Goal: Information Seeking & Learning: Learn about a topic

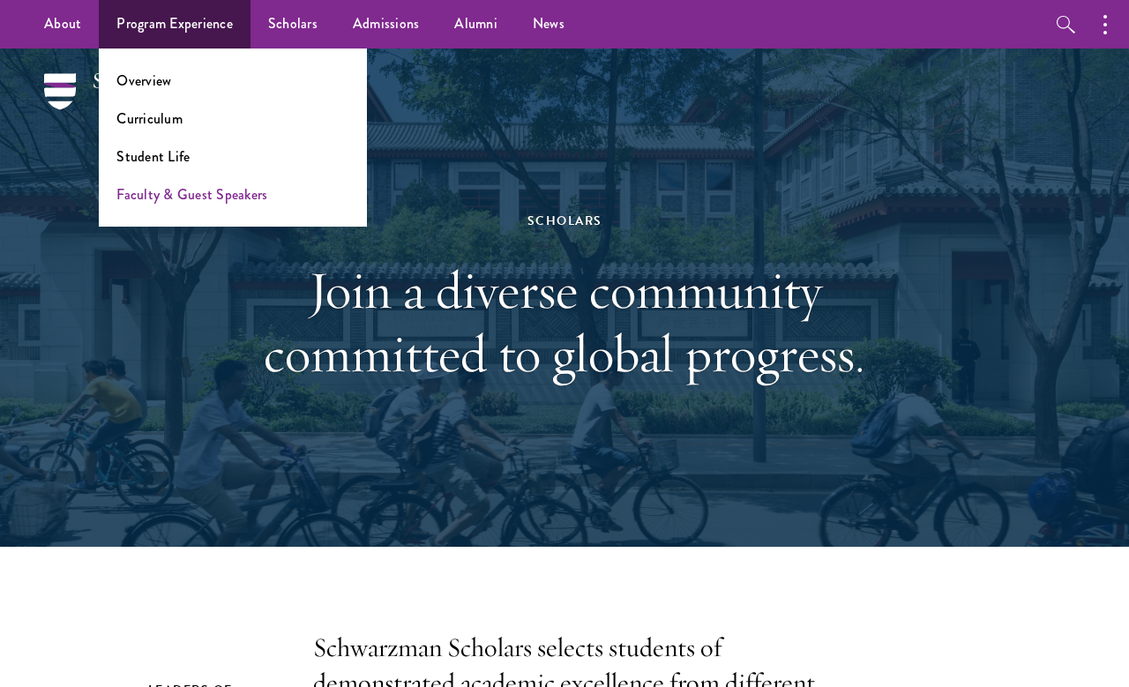
click at [227, 202] on link "Faculty & Guest Speakers" at bounding box center [191, 194] width 151 height 20
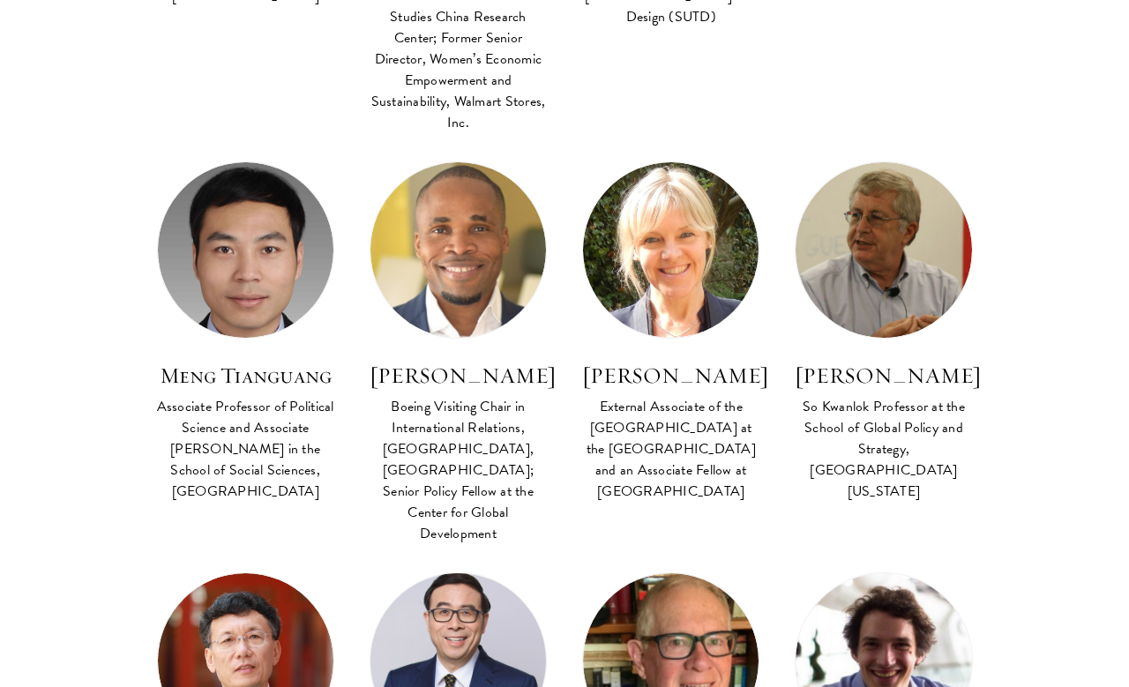
scroll to position [3627, 0]
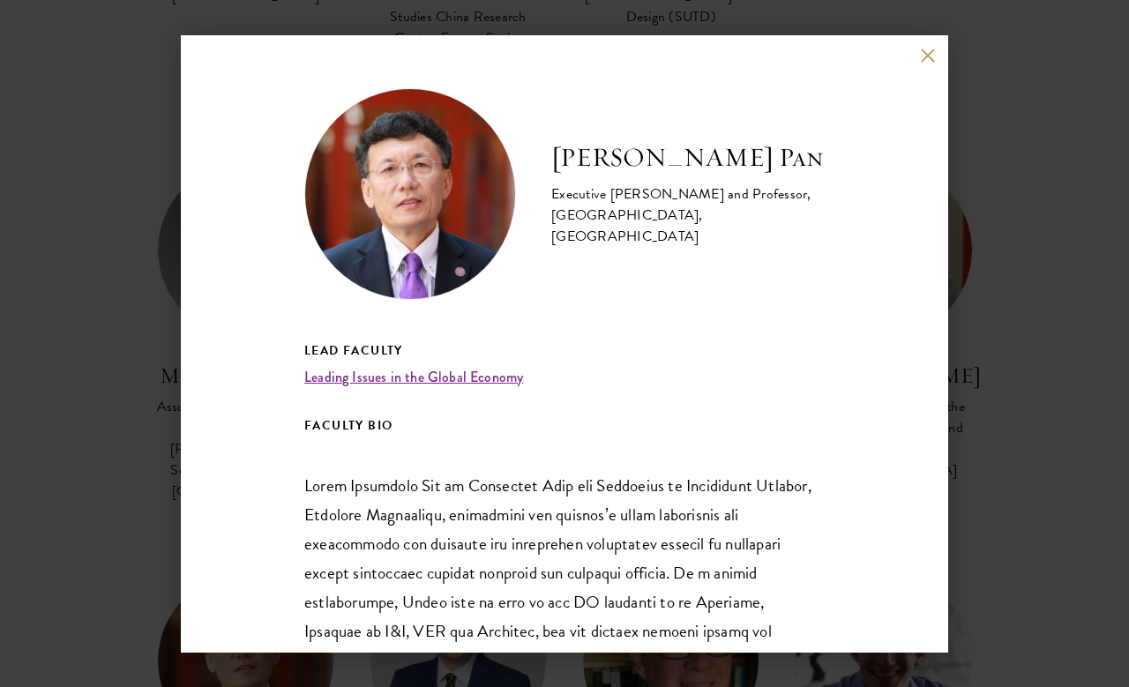
click at [505, 370] on link "Leading Issues in the Global Economy" at bounding box center [413, 377] width 219 height 20
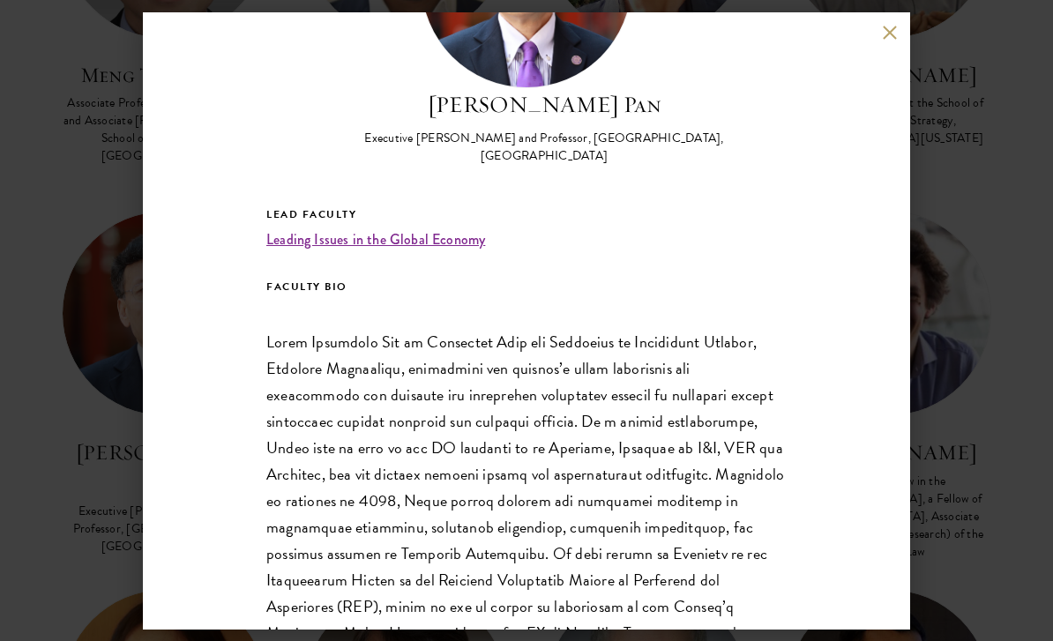
scroll to position [151, 0]
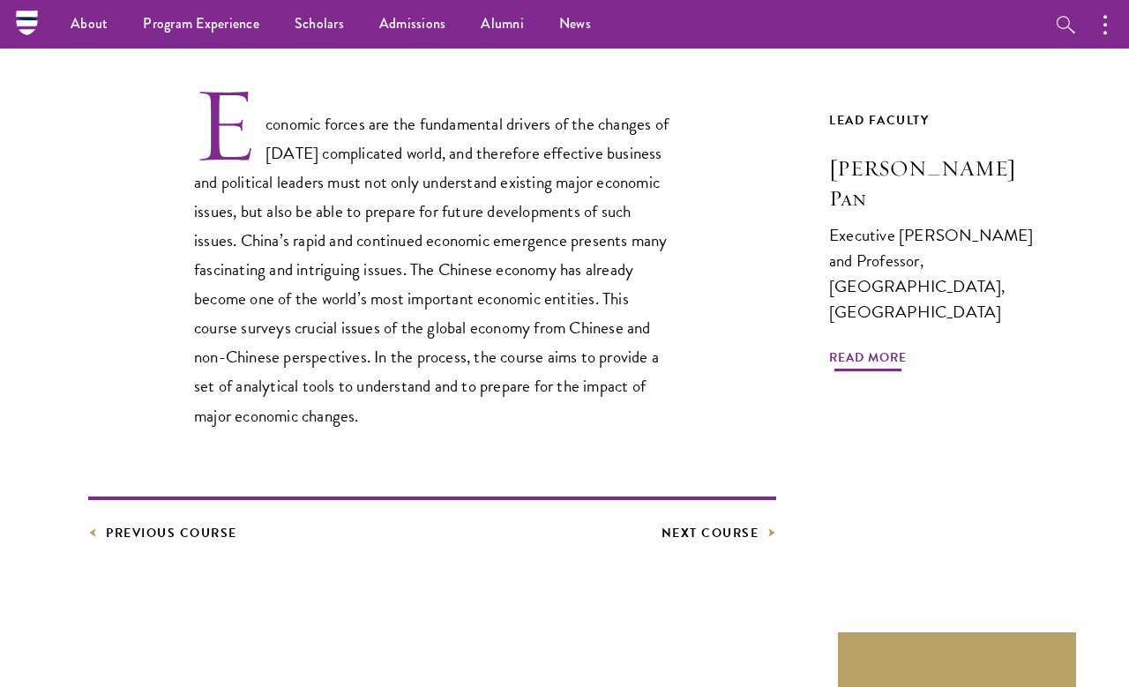
scroll to position [529, 0]
click at [870, 347] on span "Read More" at bounding box center [868, 360] width 78 height 27
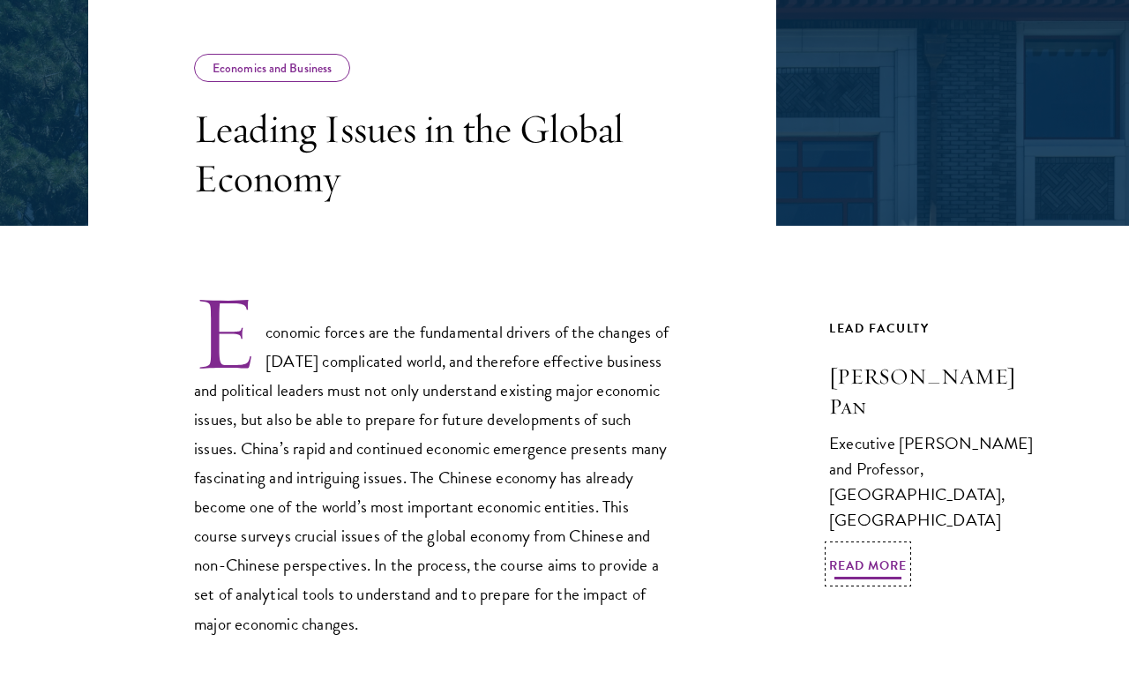
click at [872, 555] on span "Read More" at bounding box center [868, 568] width 78 height 27
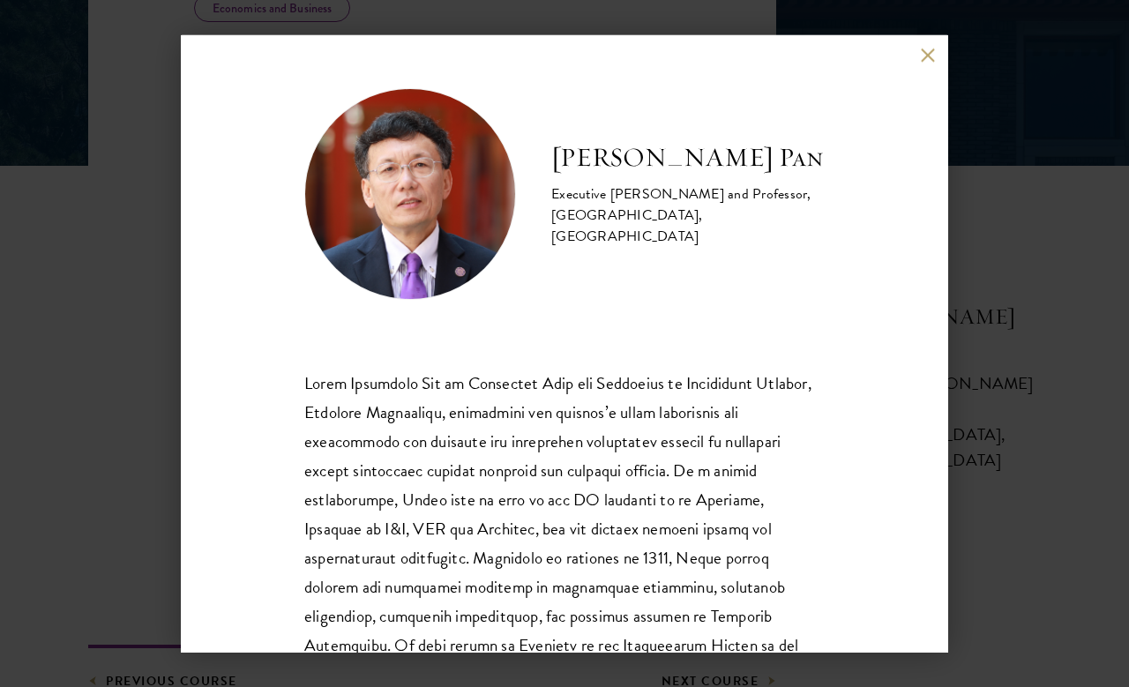
click at [931, 52] on button at bounding box center [927, 56] width 15 height 15
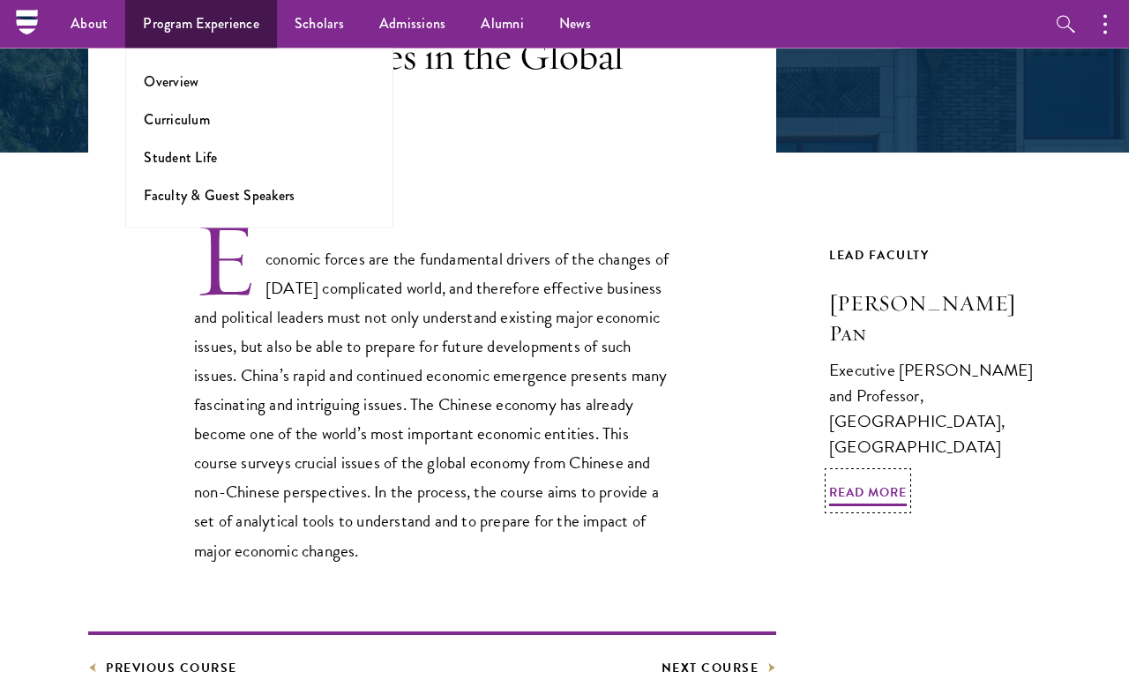
scroll to position [394, 0]
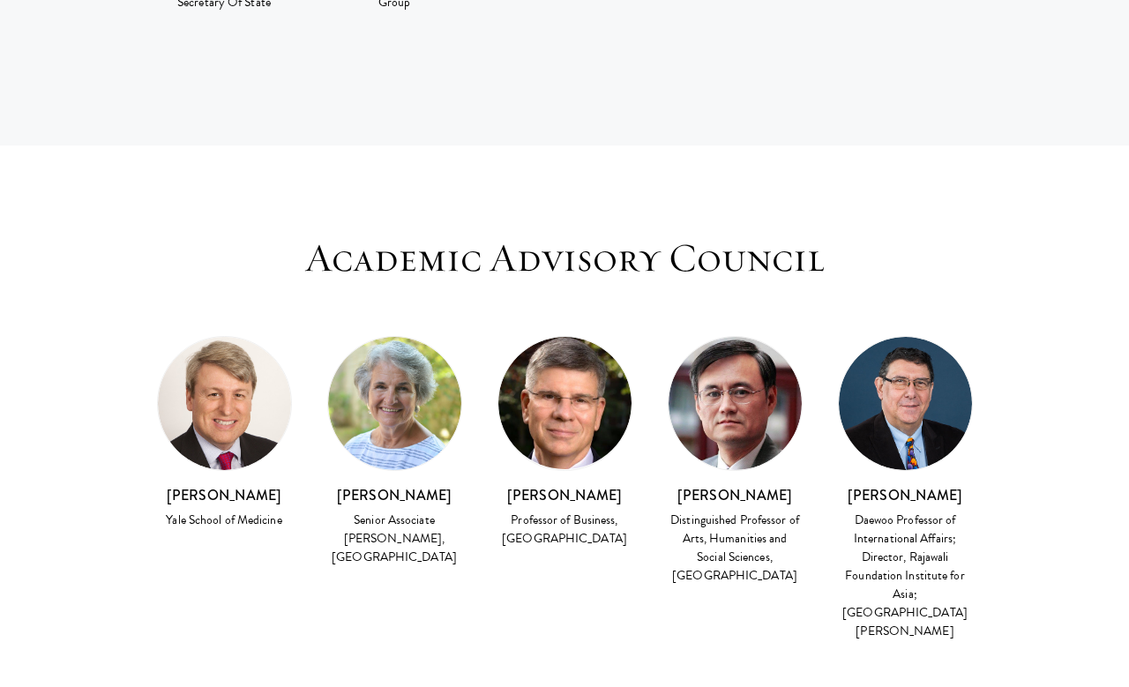
scroll to position [4319, 0]
